Goal: Information Seeking & Learning: Compare options

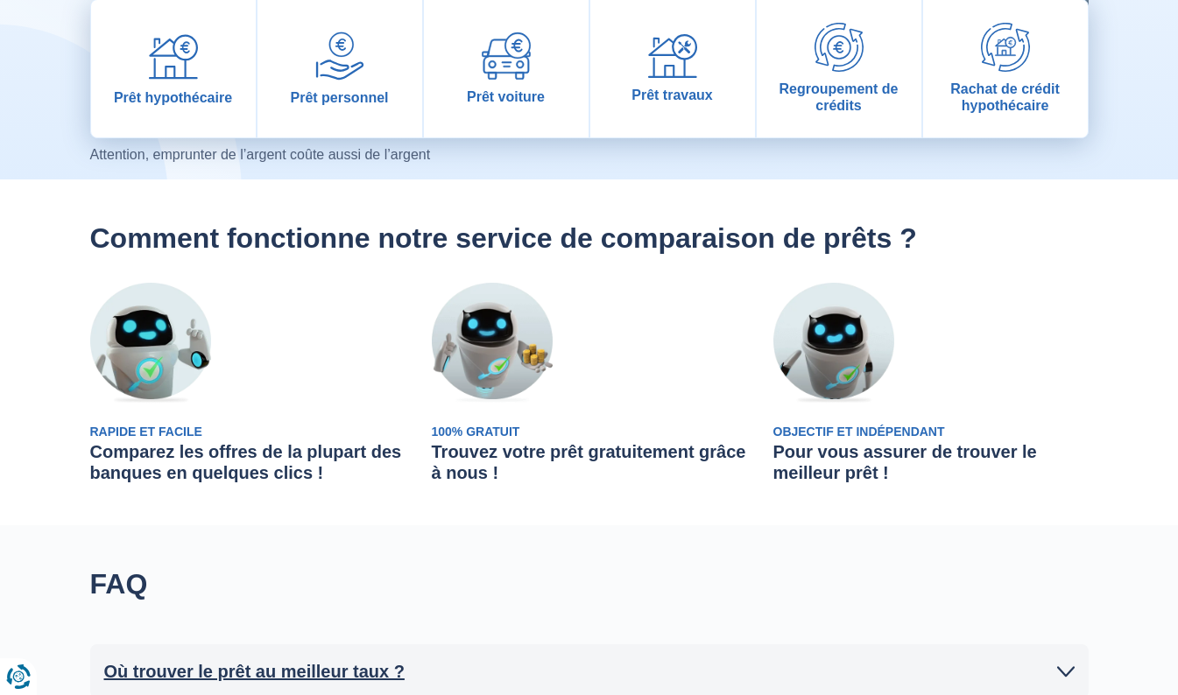
scroll to position [132, 0]
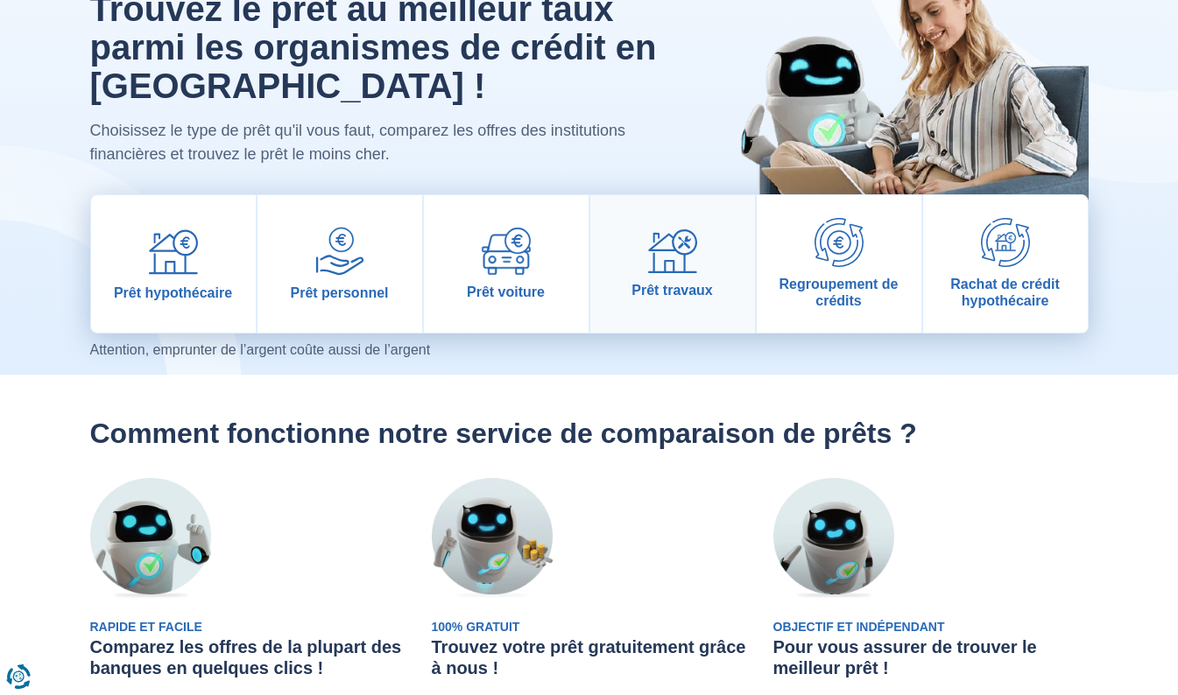
click at [687, 237] on img at bounding box center [672, 251] width 49 height 45
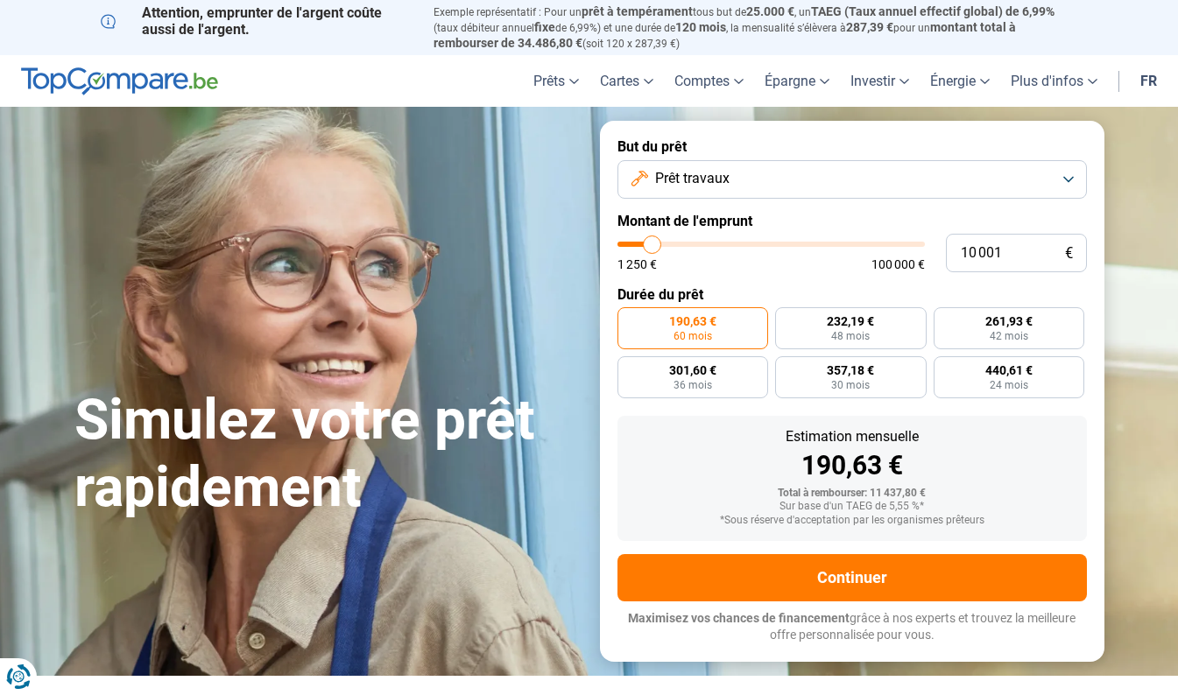
type input "22 000"
type input "22000"
type input "27 500"
type input "27500"
type input "34 500"
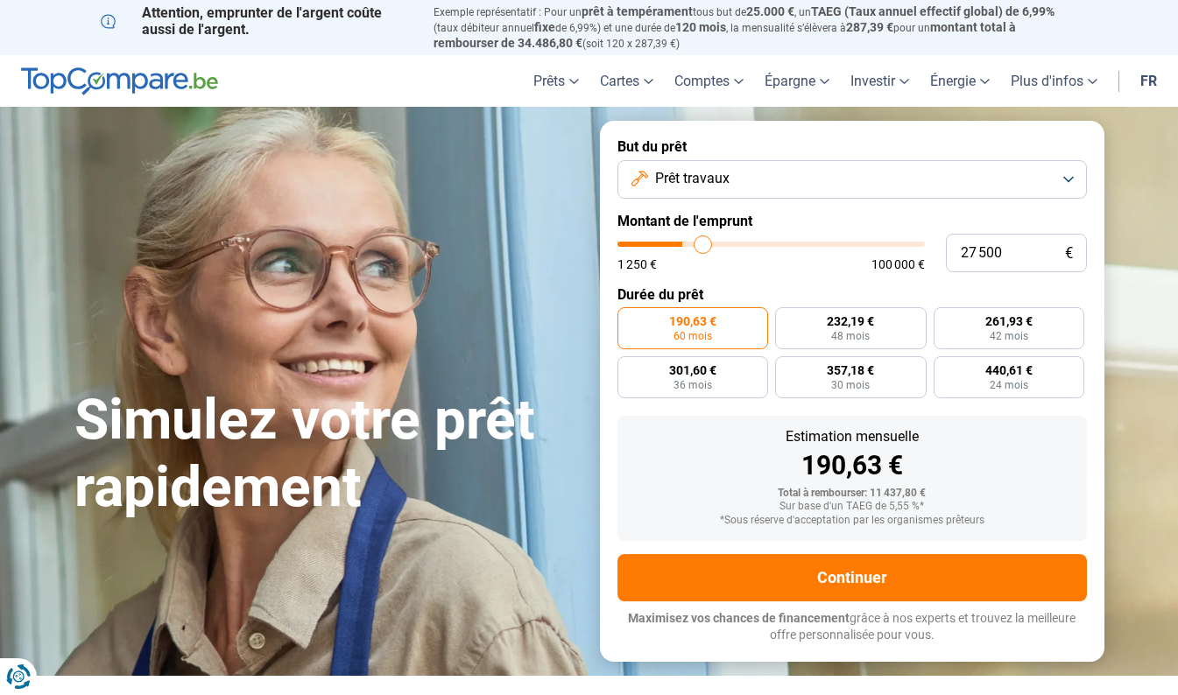
type input "34500"
type input "39 250"
type input "39250"
type input "42 750"
type input "42750"
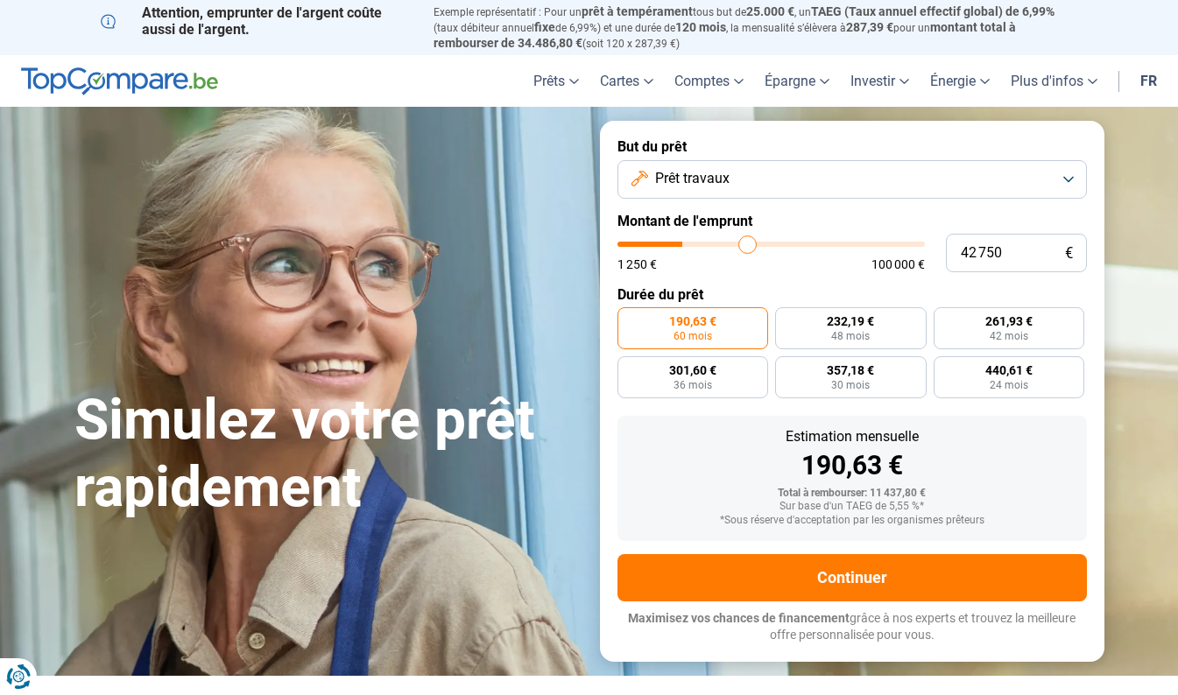
type input "43 250"
type input "43250"
type input "43 500"
type input "43500"
type input "43 000"
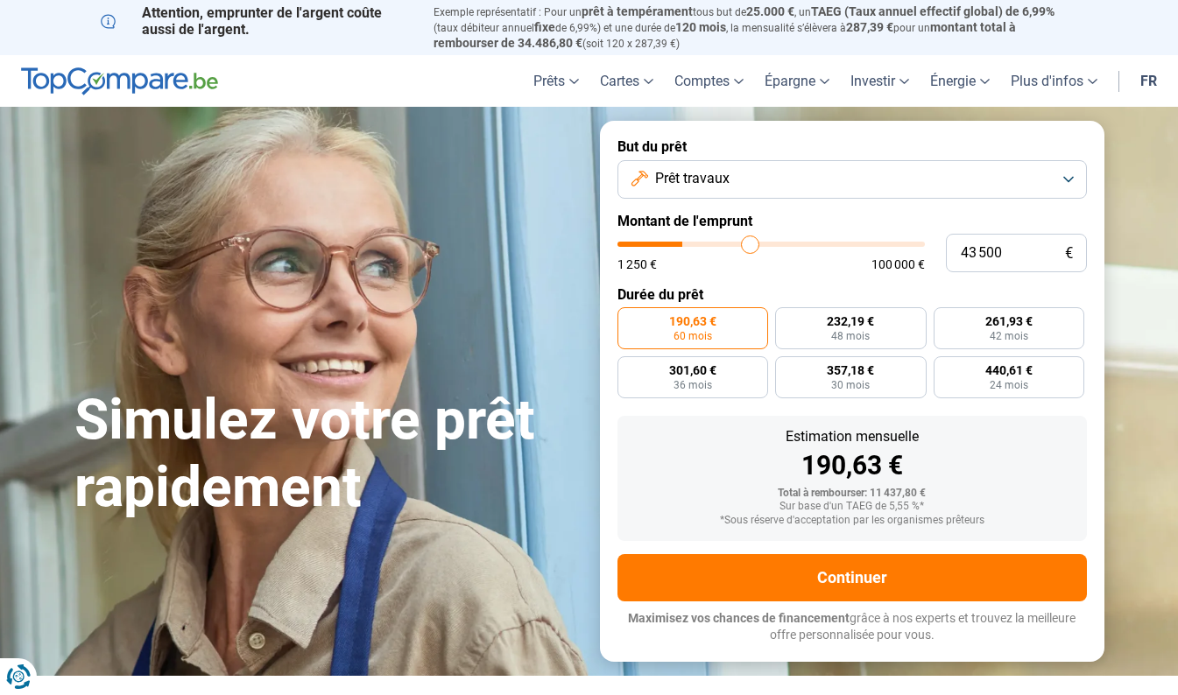
type input "43000"
type input "38 500"
type input "38500"
type input "29 000"
type input "29000"
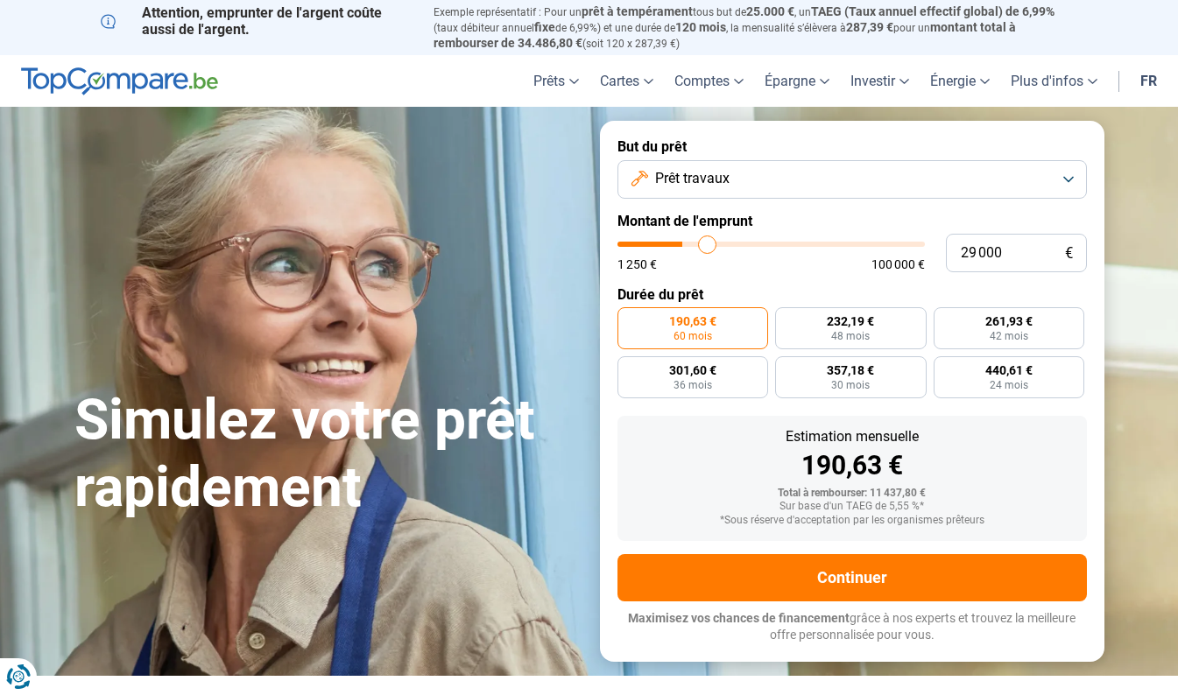
type input "22 000"
type input "22000"
type input "15 000"
type input "15000"
type input "12 750"
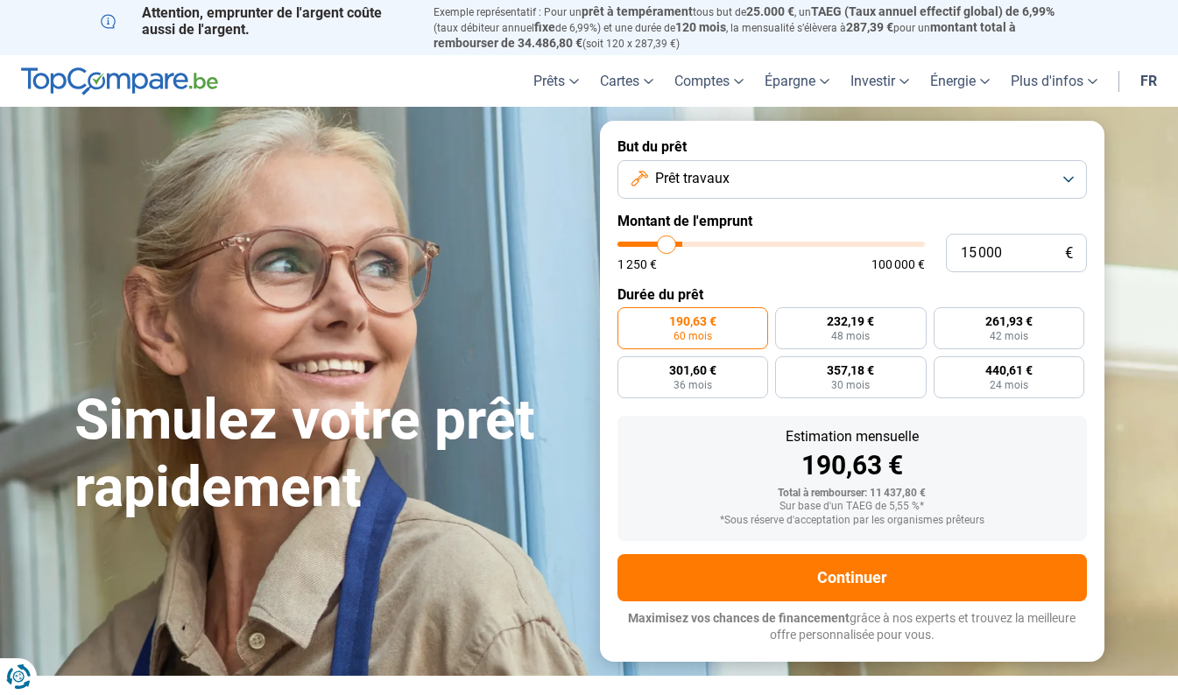
type input "12750"
type input "11 750"
type input "11750"
type input "11 250"
type input "11250"
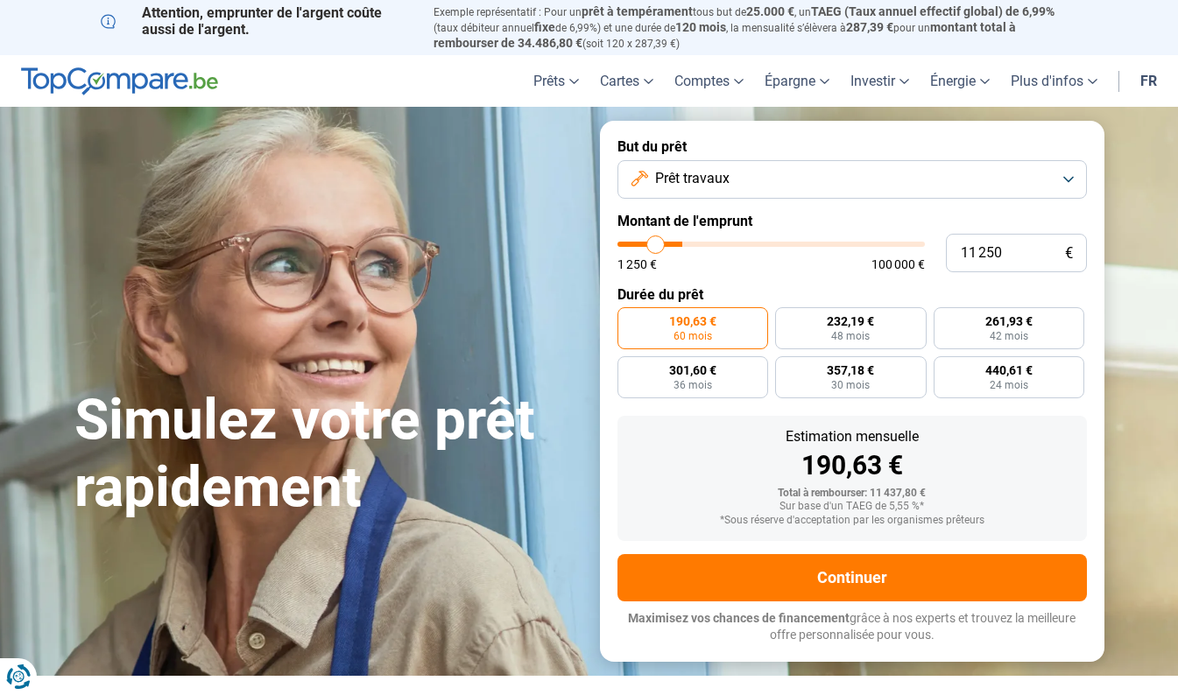
type input "11 000"
drag, startPoint x: 0, startPoint y: 0, endPoint x: 654, endPoint y: 254, distance: 701.8
type input "10750"
click at [654, 247] on input "range" at bounding box center [770, 244] width 307 height 5
type input "38 000"
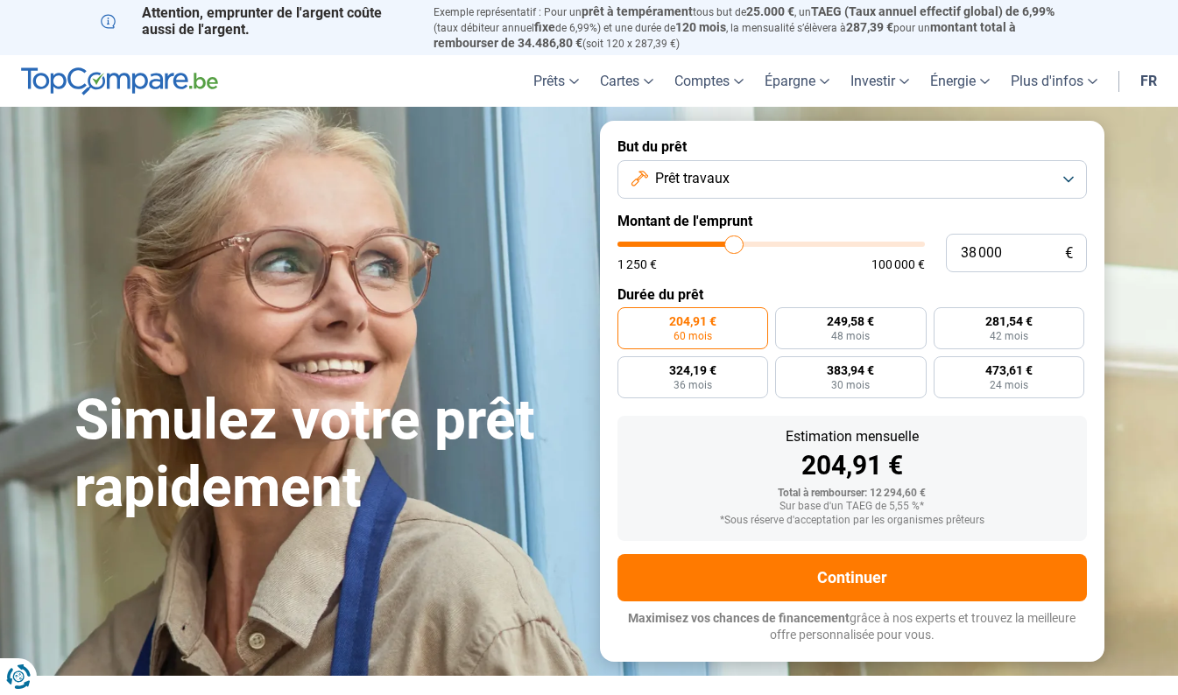
type input "38000"
click at [734, 247] on input "range" at bounding box center [770, 244] width 307 height 5
radio input "false"
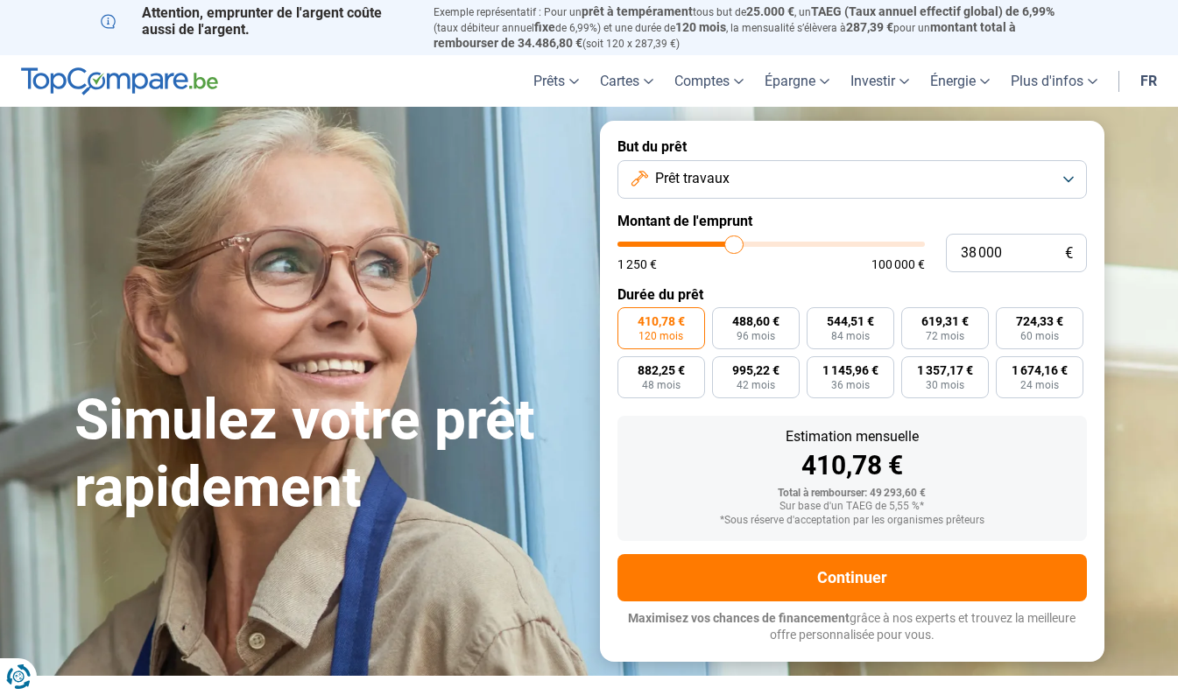
type input "22 250"
type input "22250"
click at [688, 246] on input "range" at bounding box center [770, 244] width 307 height 5
type input "11 500"
type input "11500"
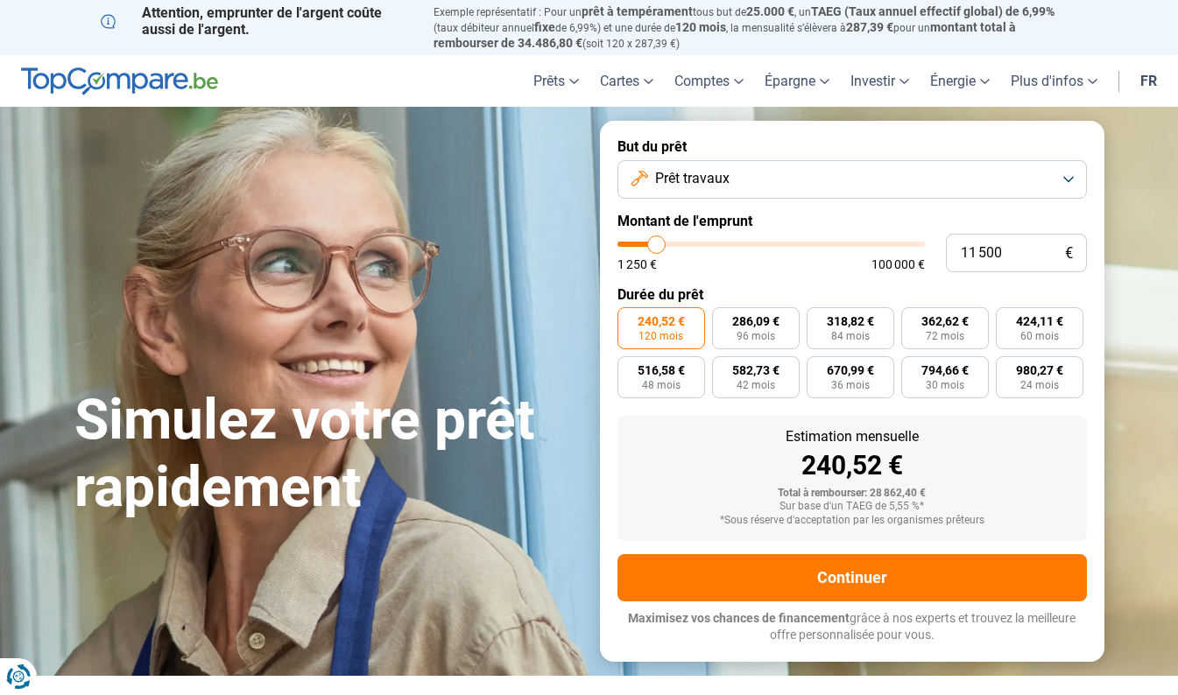
click at [656, 243] on input "range" at bounding box center [770, 244] width 307 height 5
radio input "true"
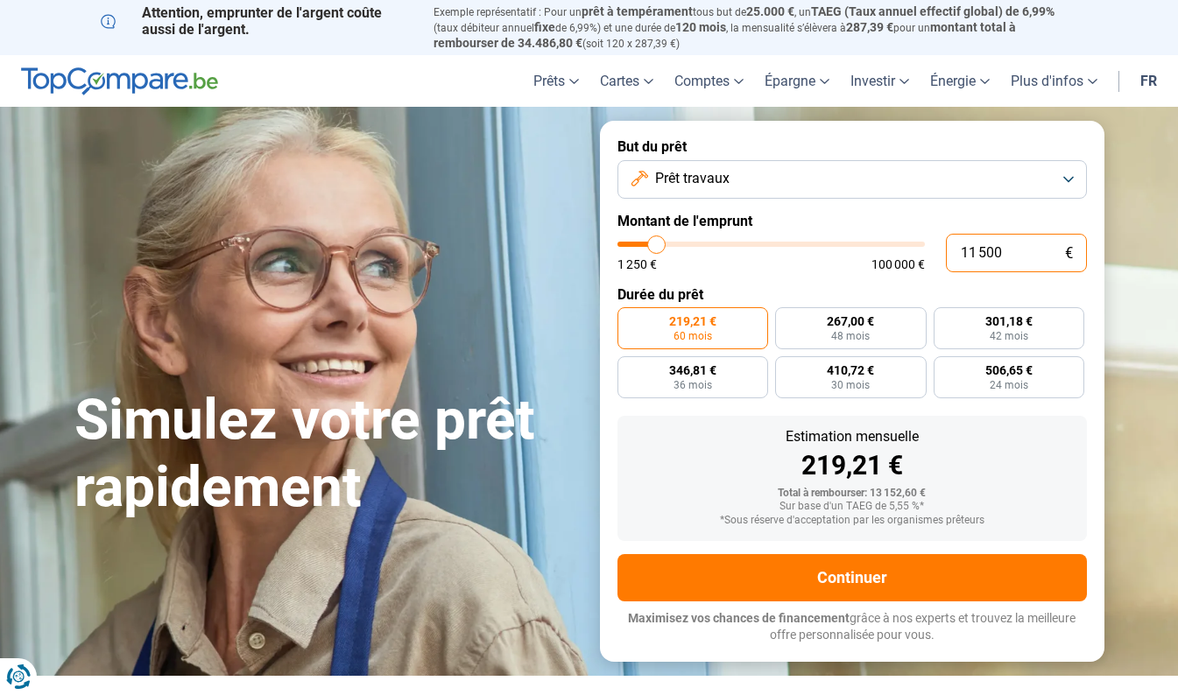
drag, startPoint x: 1013, startPoint y: 250, endPoint x: 927, endPoint y: 249, distance: 86.7
click at [927, 249] on div "11 500 € 1 250 € 100 000 €" at bounding box center [851, 253] width 469 height 39
type input "1"
type input "1250"
type input "10"
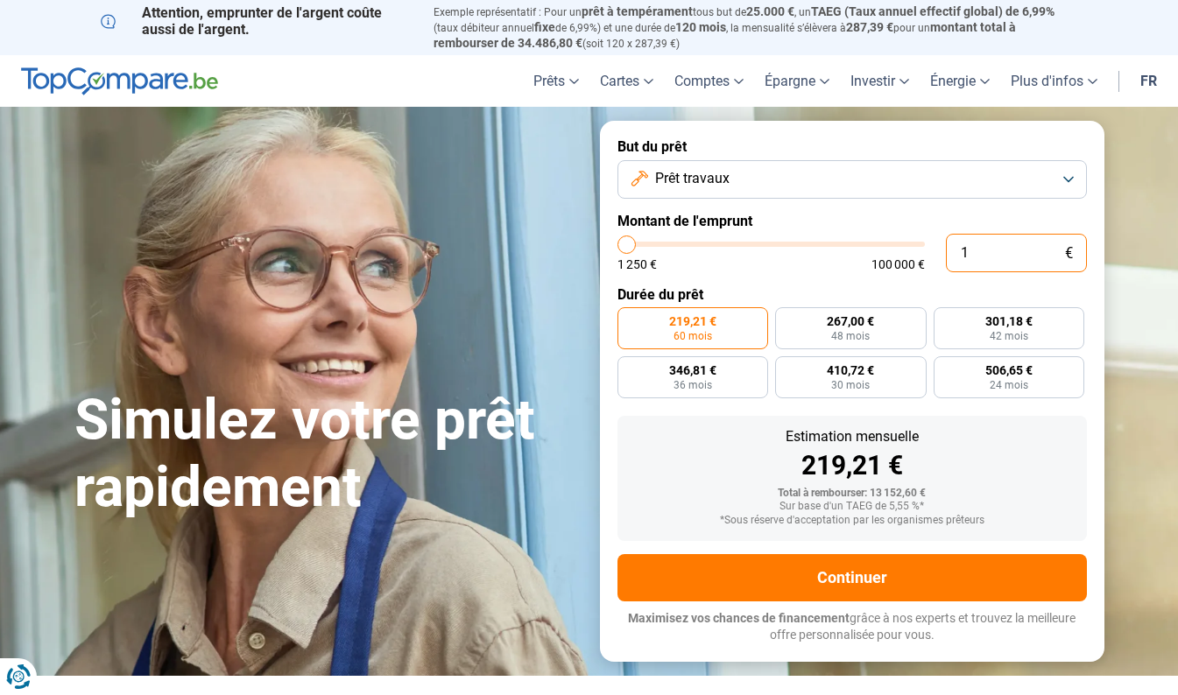
type input "1250"
type input "100"
type input "1250"
type input "1 000"
type input "1250"
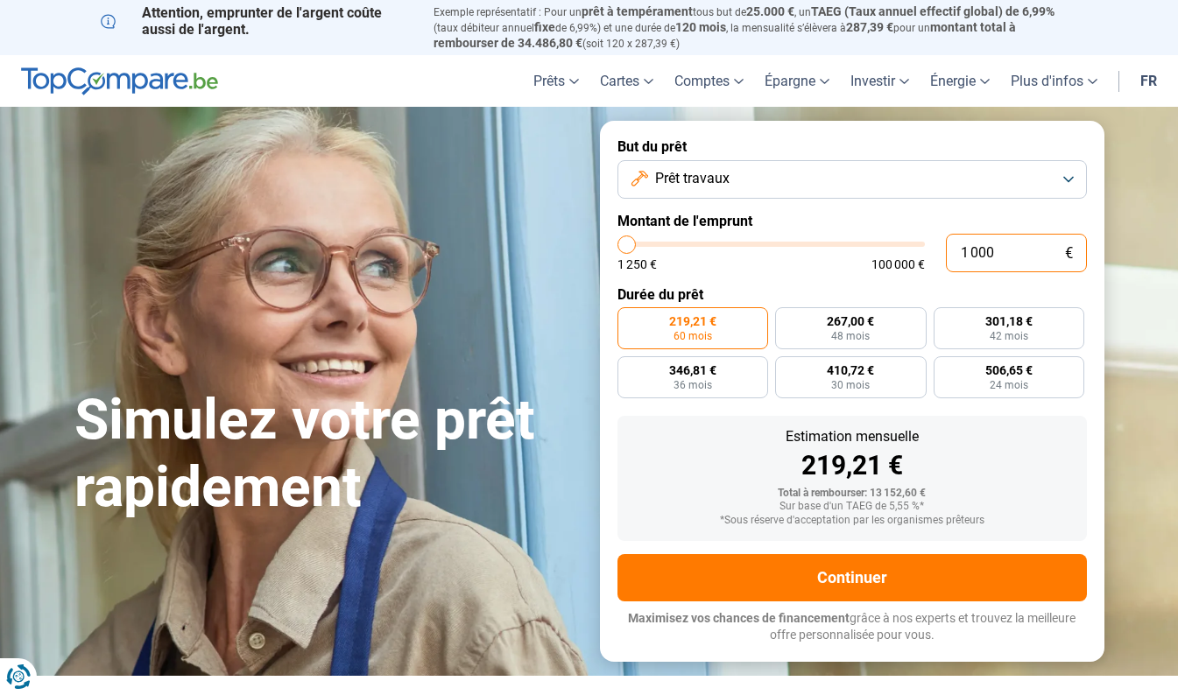
type input "10 000"
type input "10000"
radio input "true"
type input "10 000"
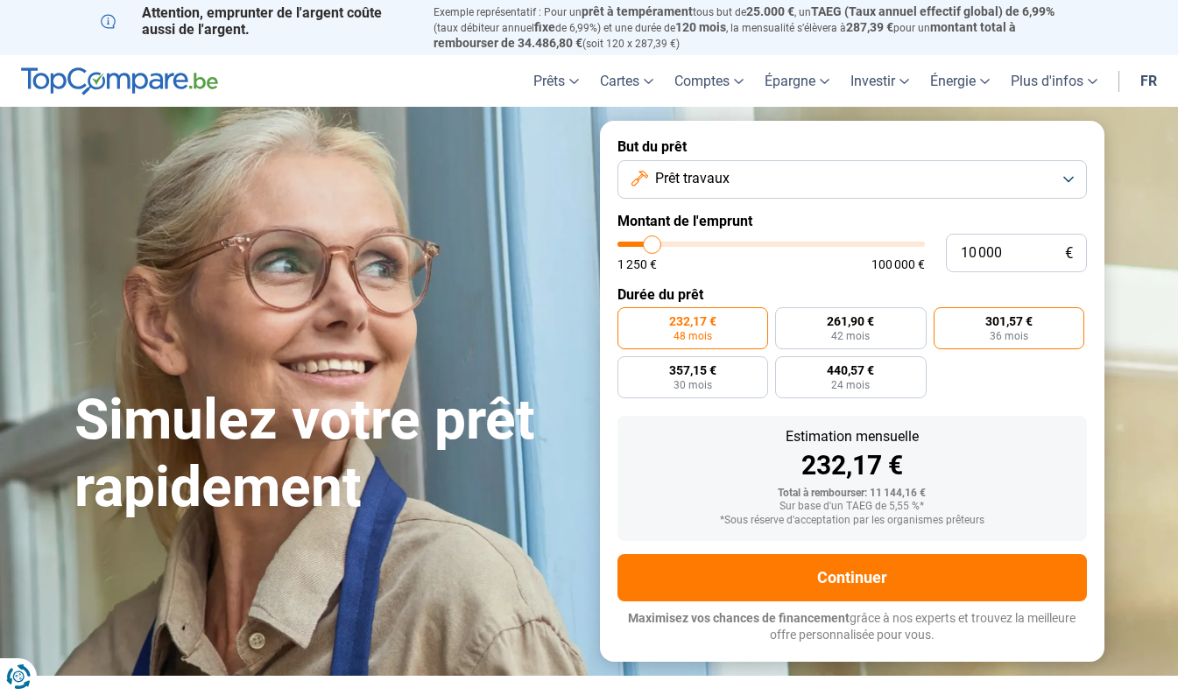
click at [1018, 322] on span "301,57 €" at bounding box center [1008, 321] width 47 height 12
click at [945, 319] on input "301,57 € 36 mois" at bounding box center [939, 312] width 11 height 11
radio input "true"
click at [675, 339] on span "48 mois" at bounding box center [693, 336] width 39 height 11
click at [629, 319] on input "232,17 € 48 mois" at bounding box center [622, 312] width 11 height 11
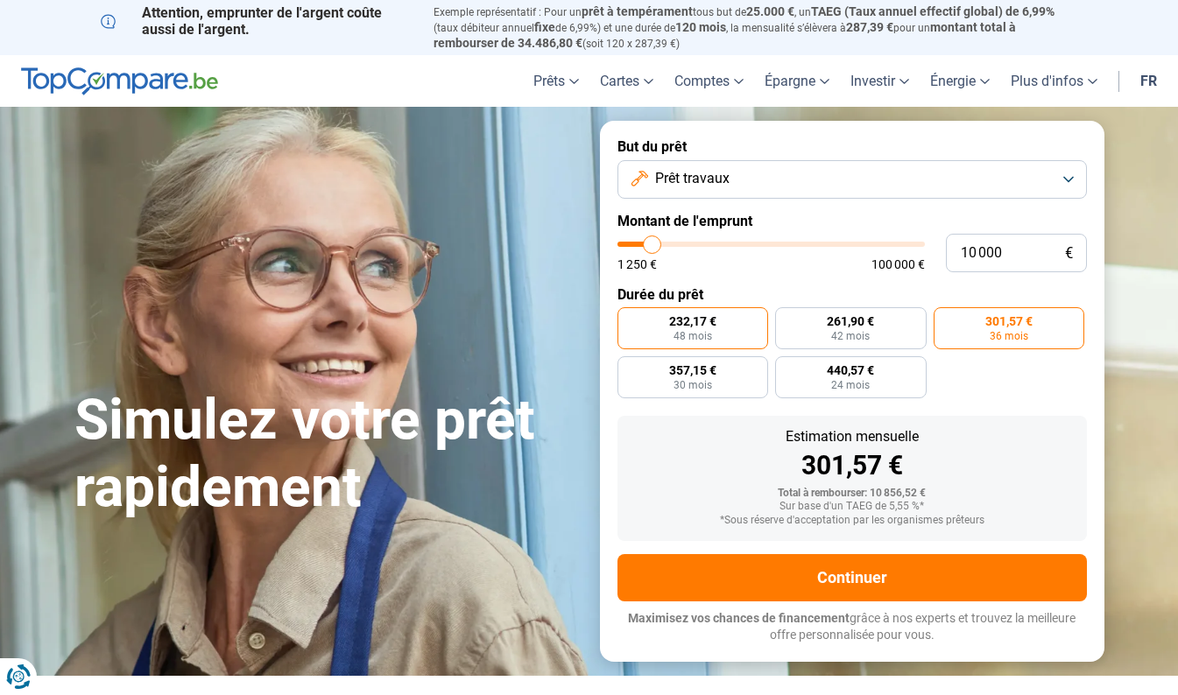
radio input "true"
click at [1001, 326] on span "301,57 €" at bounding box center [1008, 321] width 47 height 12
click at [945, 319] on input "301,57 € 36 mois" at bounding box center [939, 312] width 11 height 11
radio input "true"
click at [727, 326] on label "232,17 € 48 mois" at bounding box center [693, 328] width 152 height 42
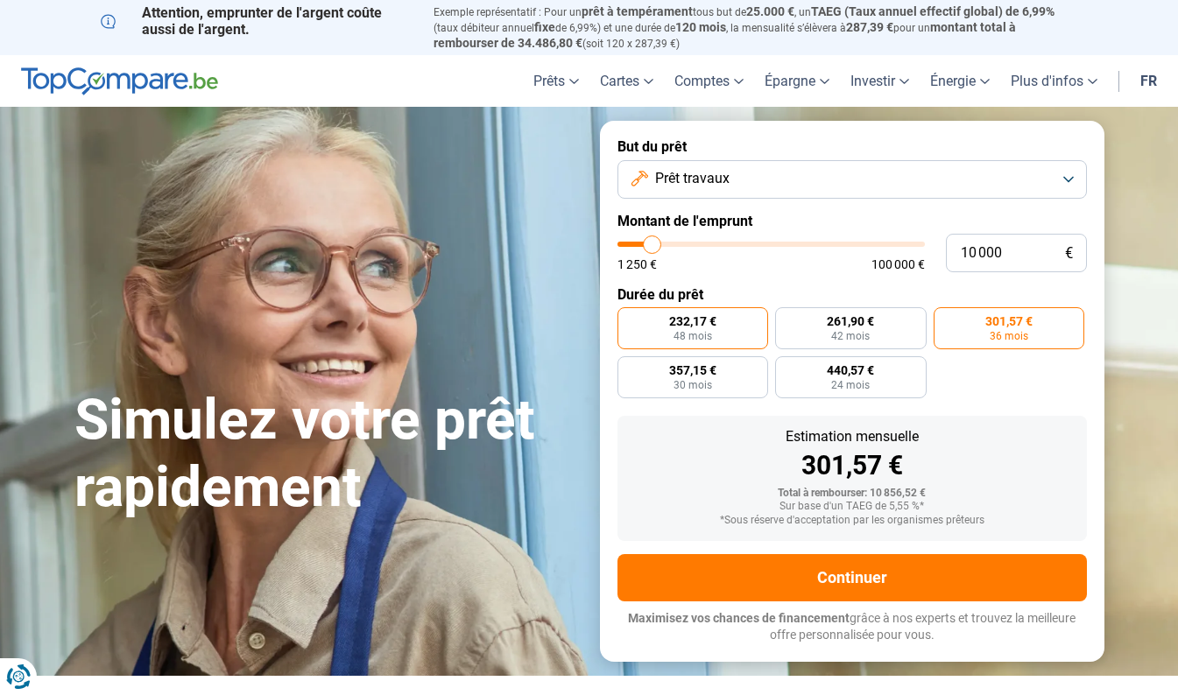
click at [629, 319] on input "232,17 € 48 mois" at bounding box center [622, 312] width 11 height 11
radio input "true"
click at [1006, 323] on span "301,57 €" at bounding box center [1008, 321] width 47 height 12
click at [945, 319] on input "301,57 € 36 mois" at bounding box center [939, 312] width 11 height 11
radio input "true"
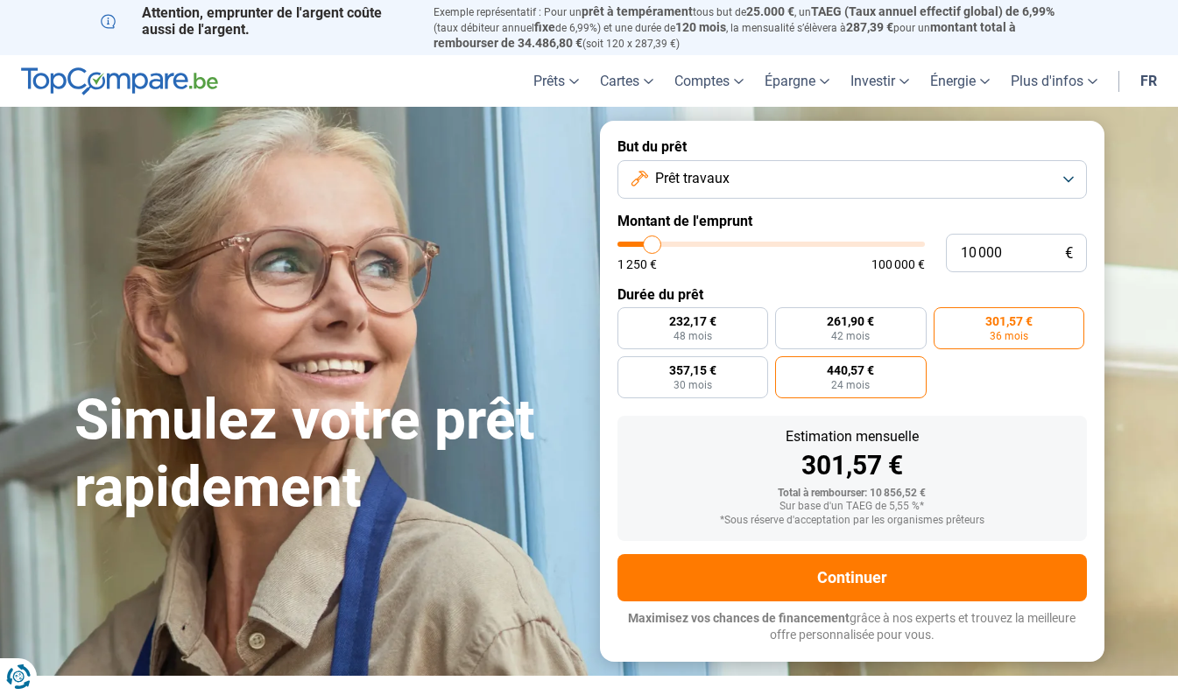
click at [844, 391] on label "440,57 € 24 mois" at bounding box center [851, 377] width 152 height 42
click at [787, 368] on input "440,57 € 24 mois" at bounding box center [780, 361] width 11 height 11
radio input "true"
click at [977, 265] on input "10 000" at bounding box center [1016, 253] width 141 height 39
click at [1062, 173] on button "Prêt travaux" at bounding box center [851, 179] width 469 height 39
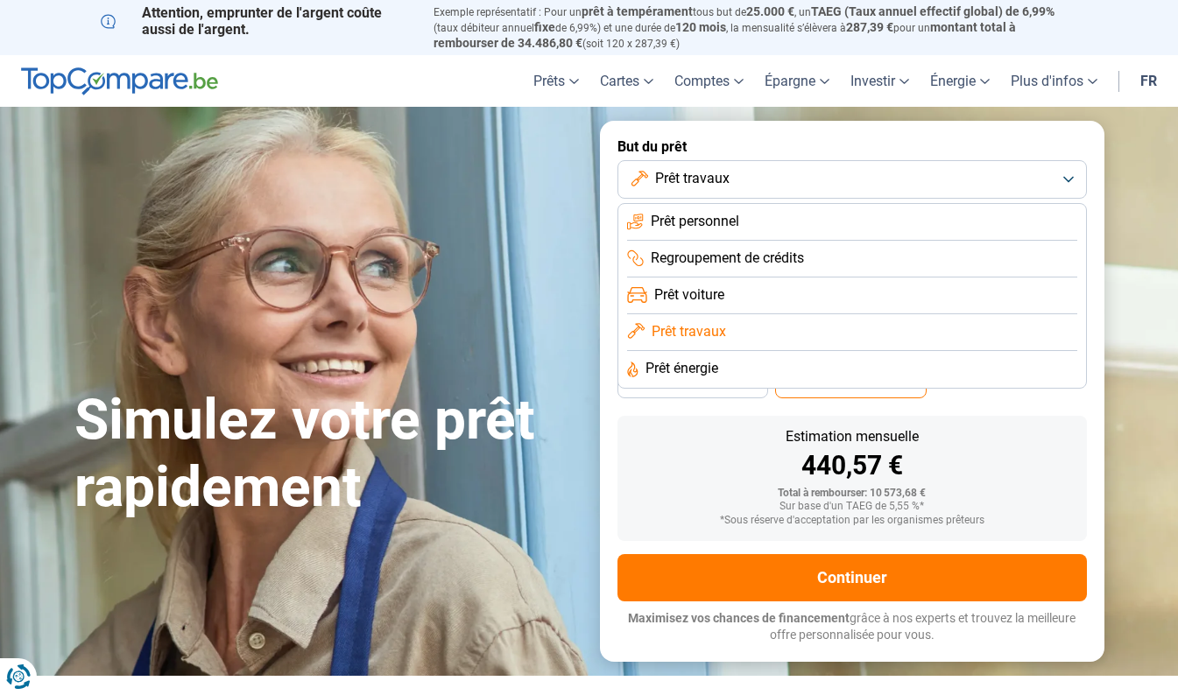
click at [1062, 173] on button "Prêt travaux" at bounding box center [851, 179] width 469 height 39
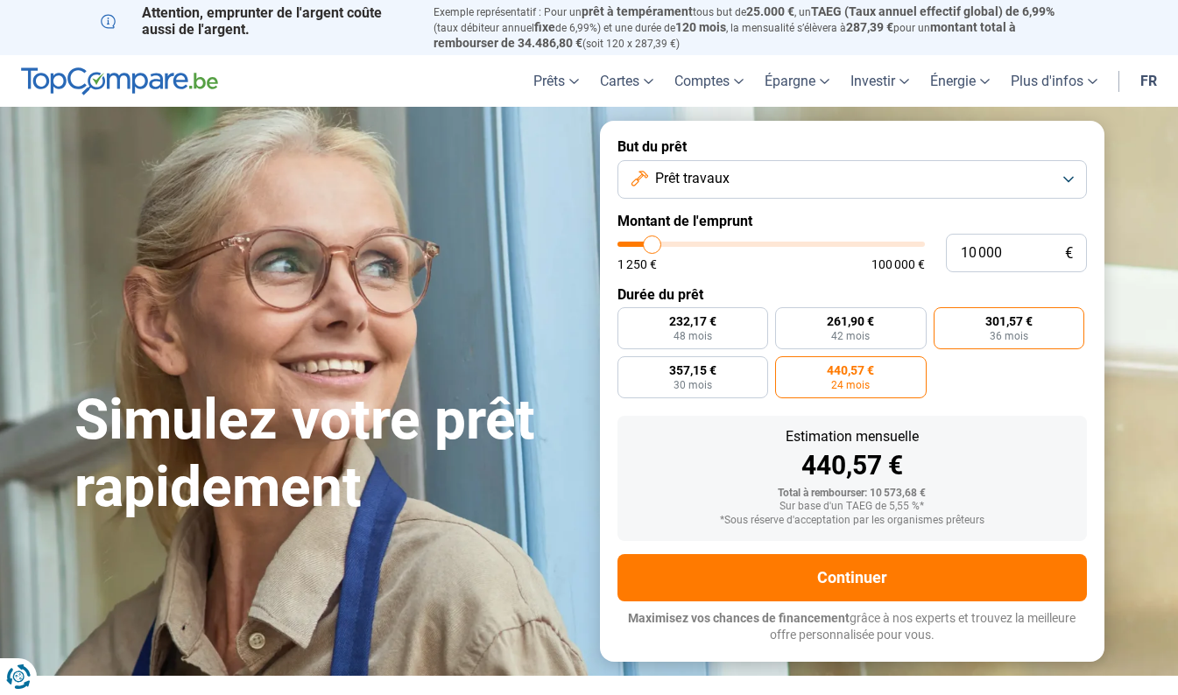
click at [1008, 331] on span "36 mois" at bounding box center [1009, 336] width 39 height 11
click at [945, 319] on input "301,57 € 36 mois" at bounding box center [939, 312] width 11 height 11
radio input "true"
